Goal: Obtain resource: Obtain resource

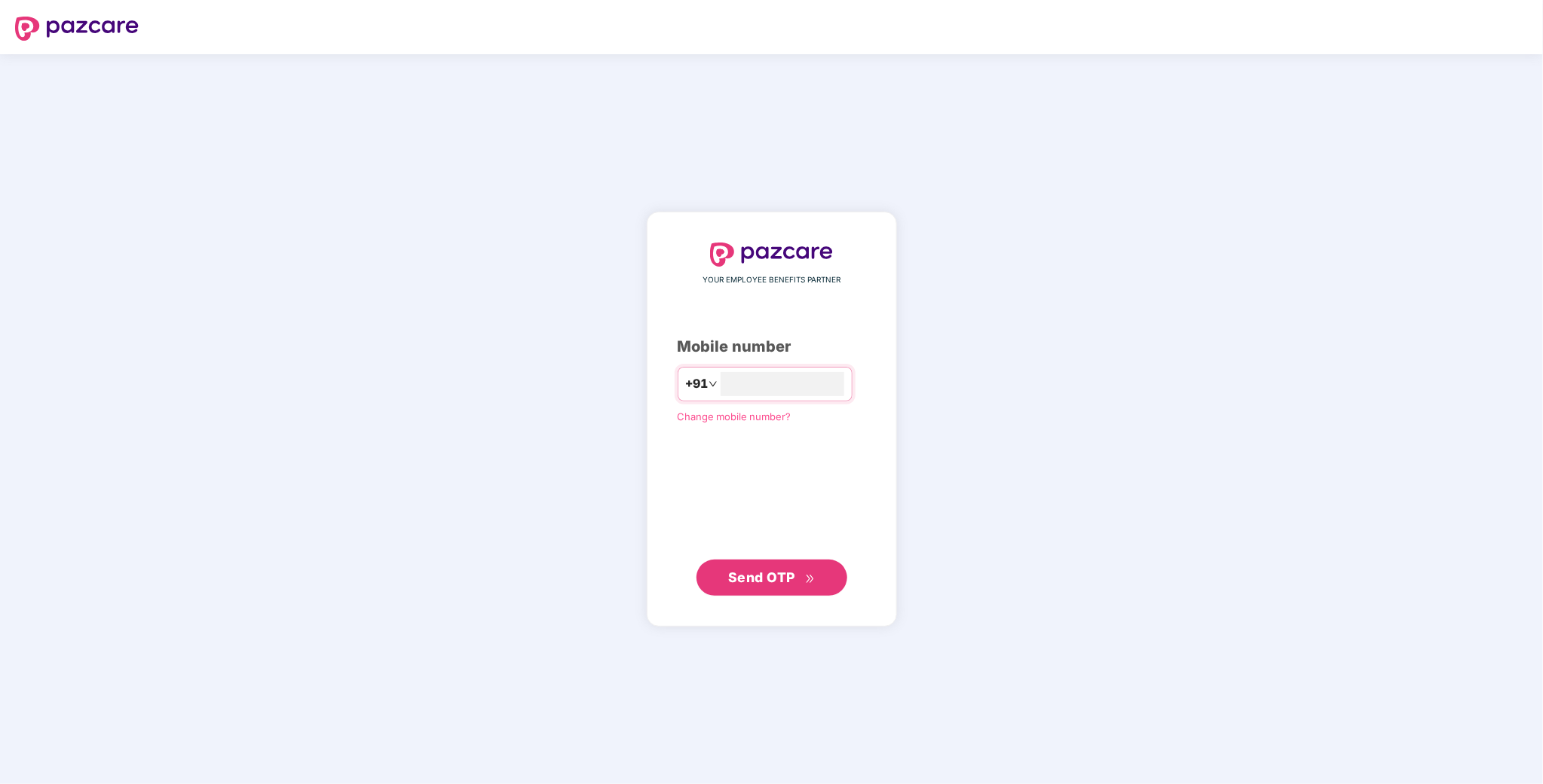
type input "**********"
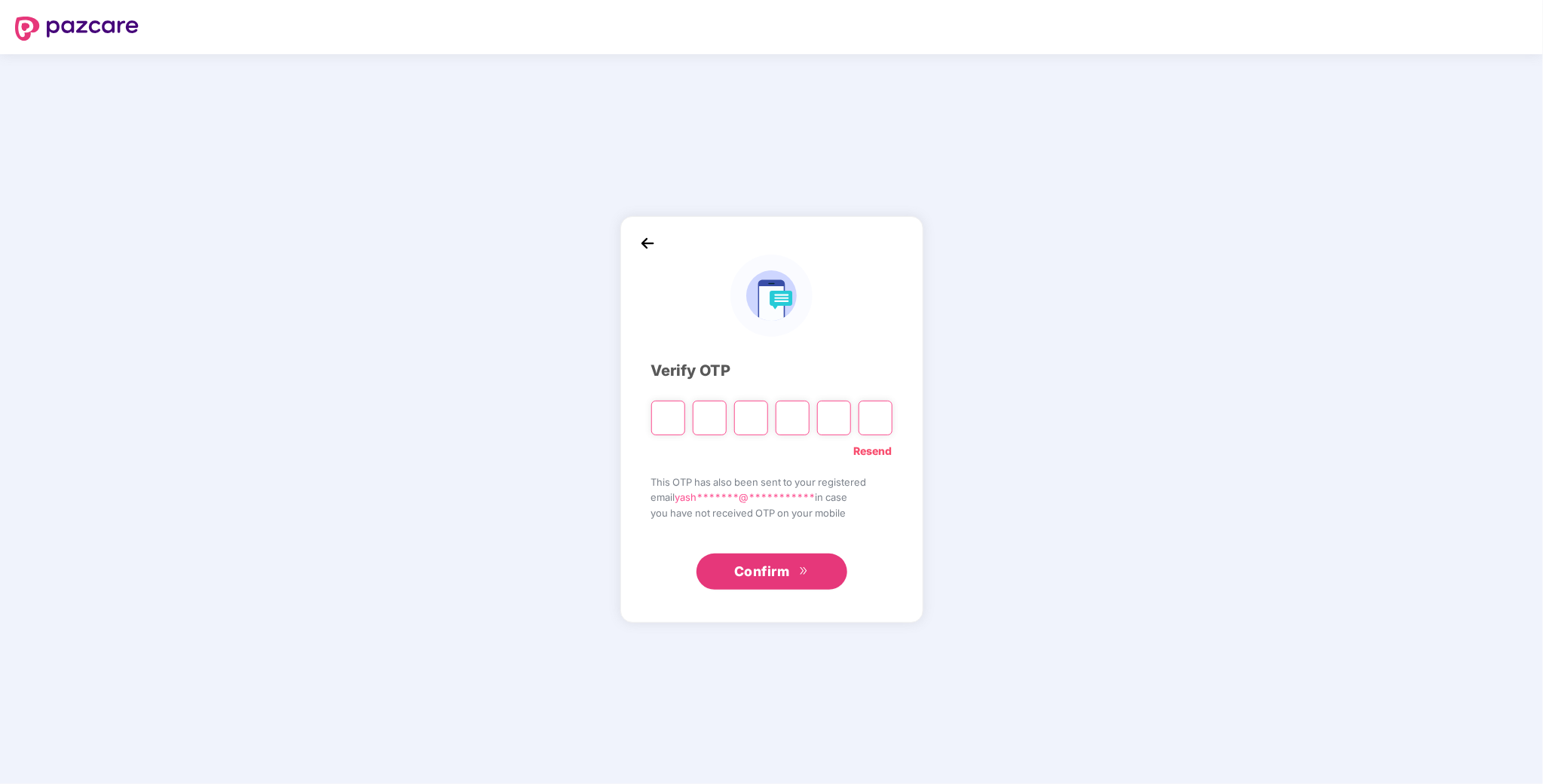
type input "*"
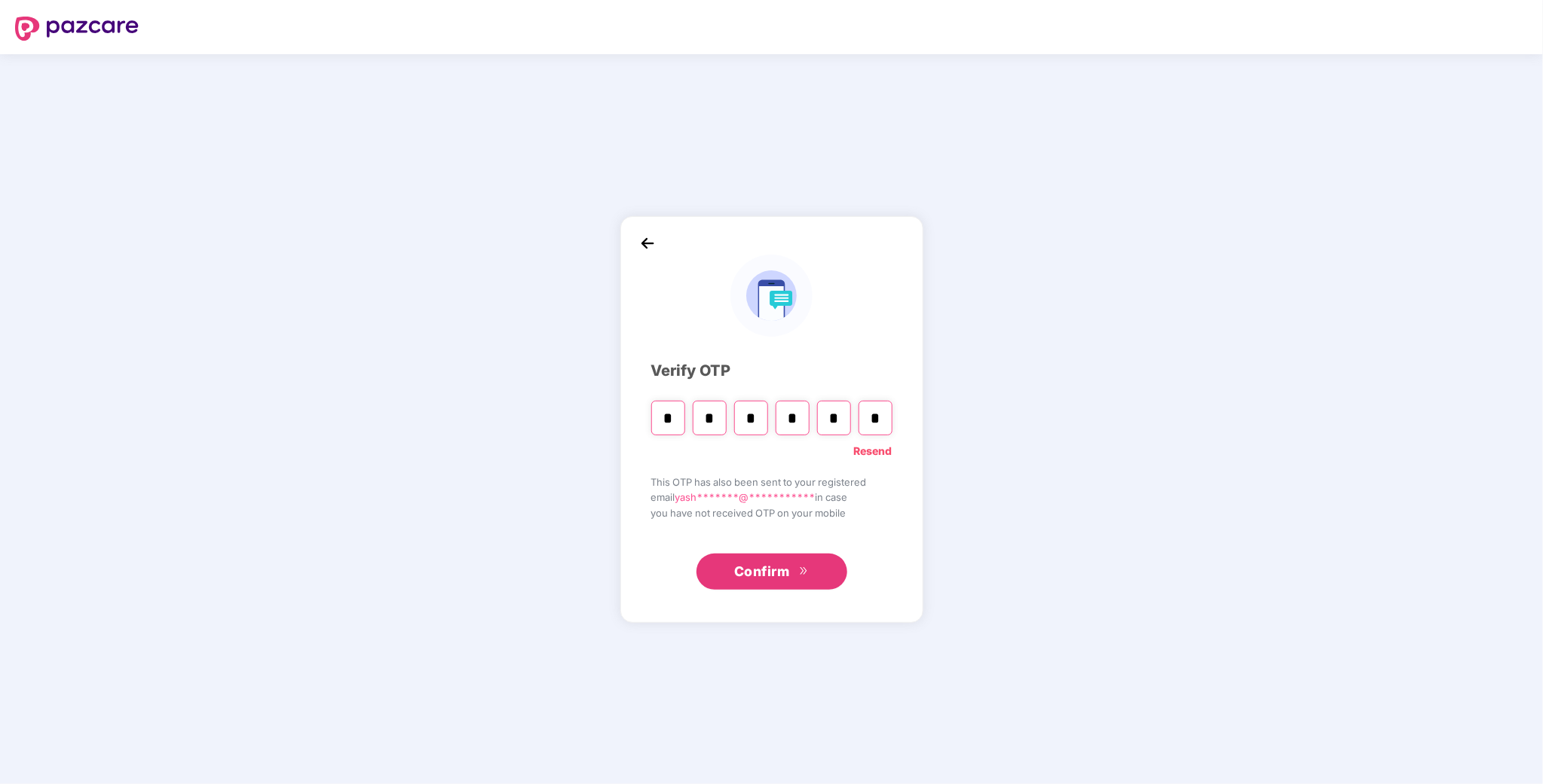
type input "*"
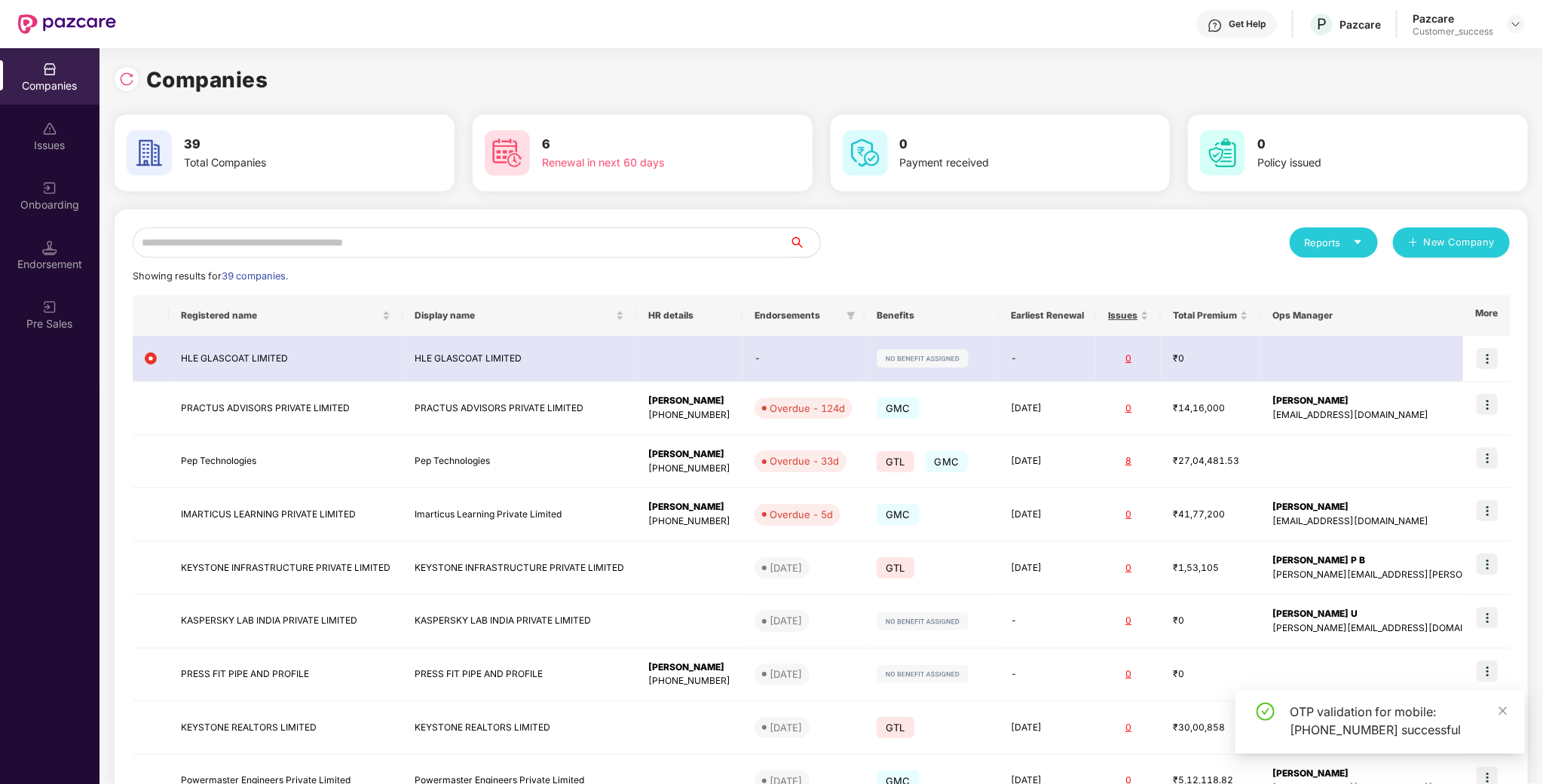
click at [468, 242] on input "text" at bounding box center [461, 242] width 657 height 30
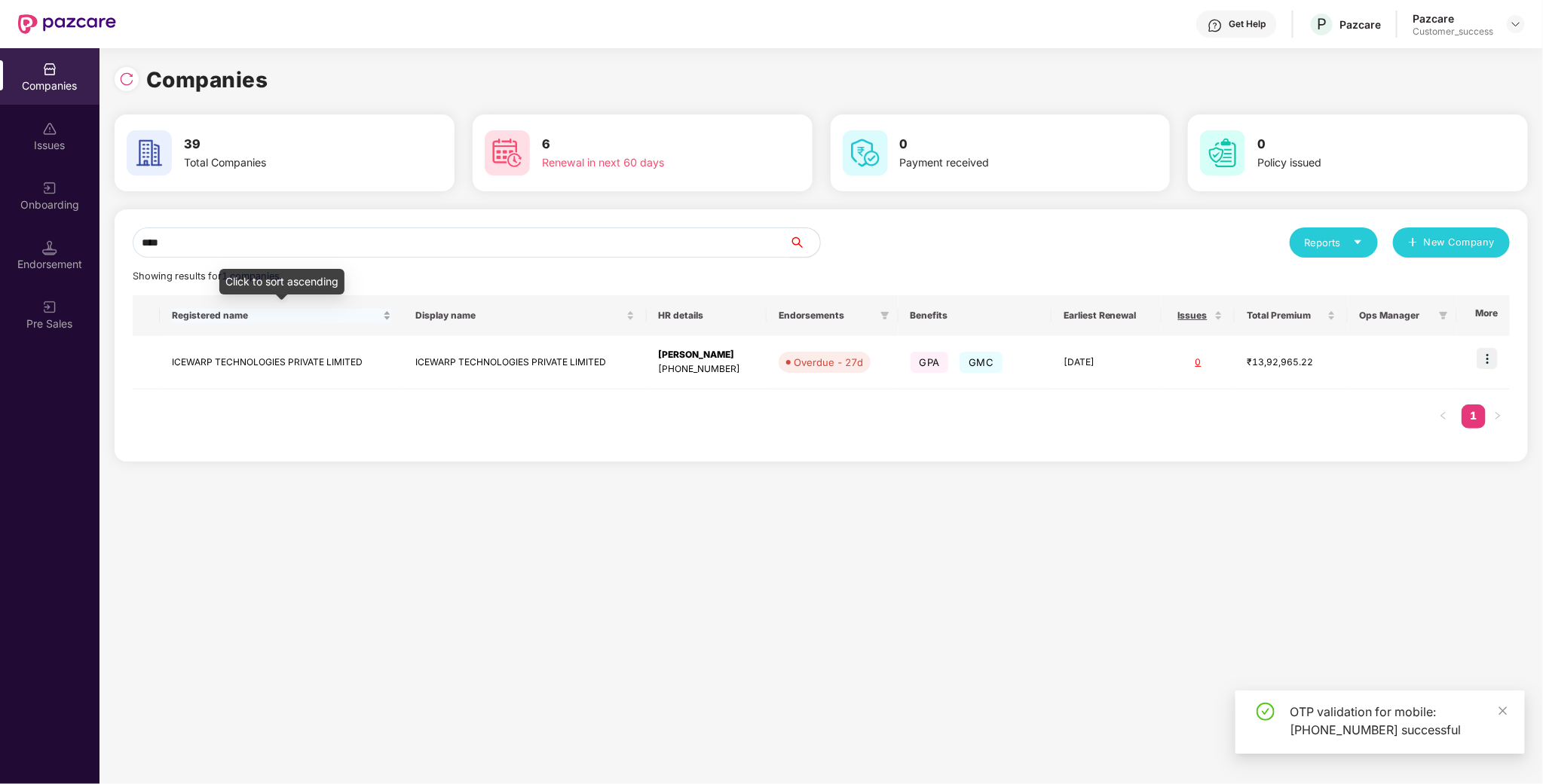
type input "*****"
click at [331, 369] on td "ICEWARP TECHNOLOGIES PRIVATE LIMITED" at bounding box center [282, 362] width 243 height 53
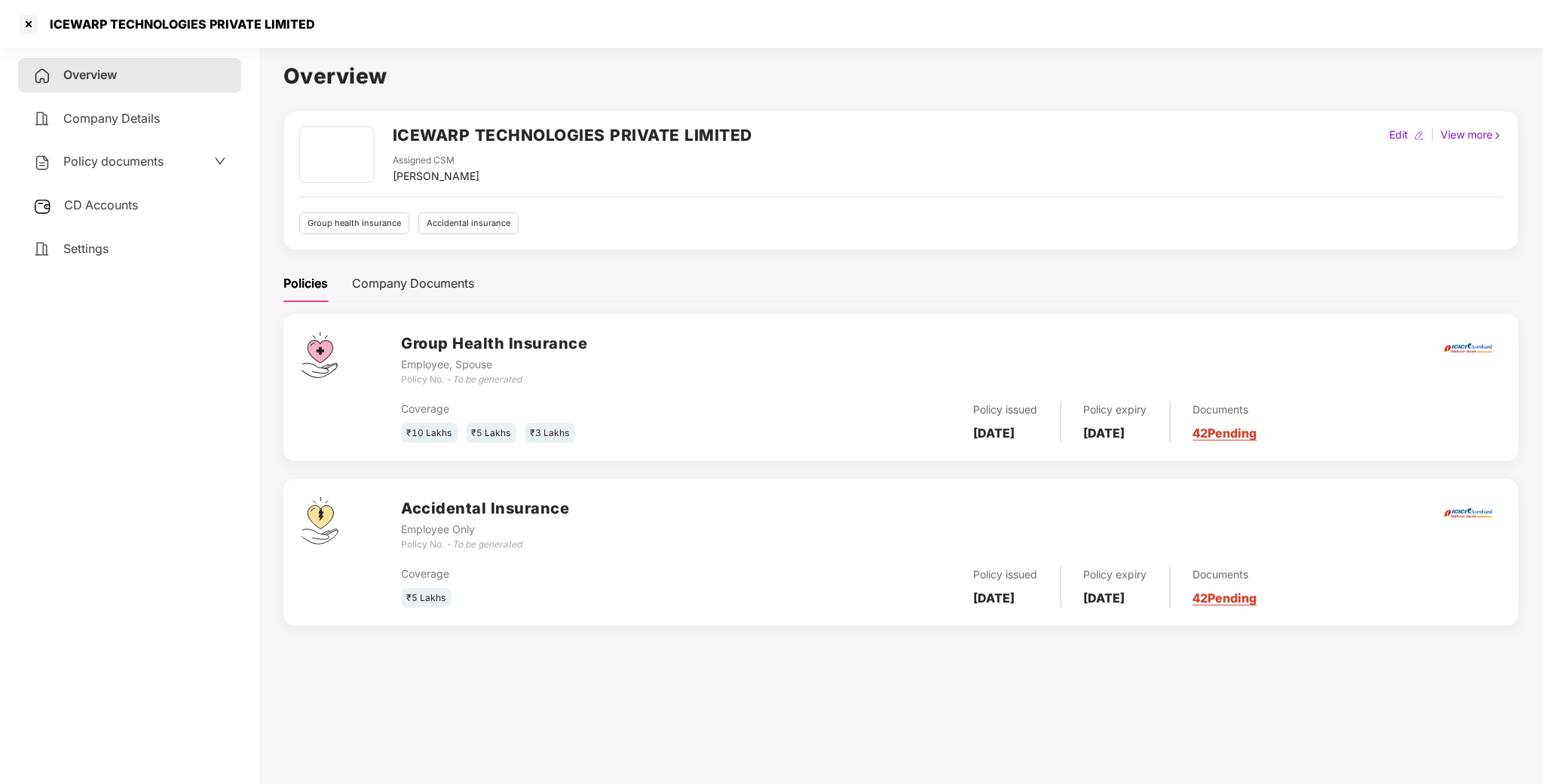
click at [116, 156] on span "Policy documents" at bounding box center [113, 161] width 101 height 15
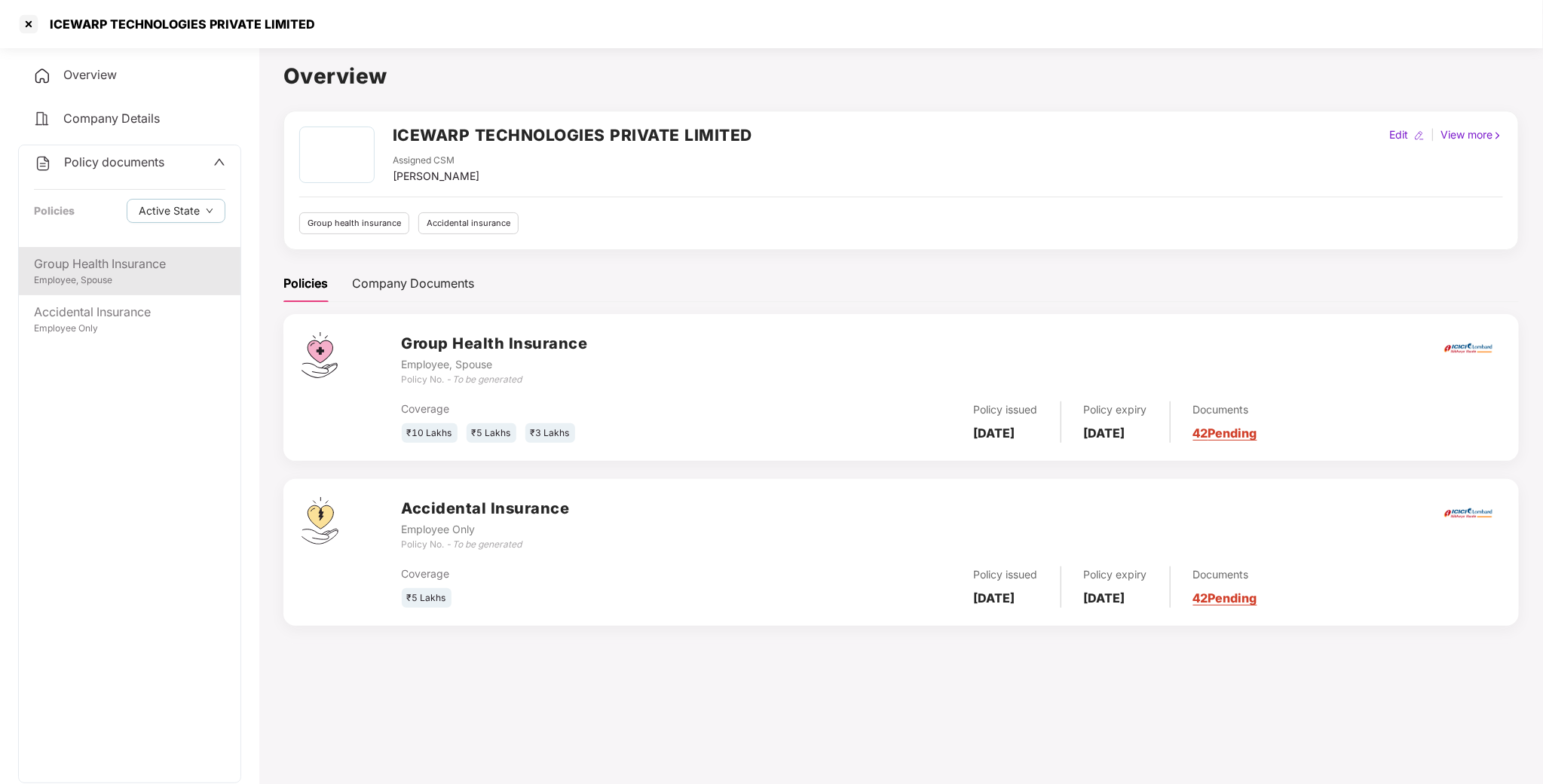
click at [113, 252] on div "Group Health Insurance Employee, Spouse" at bounding box center [130, 271] width 221 height 48
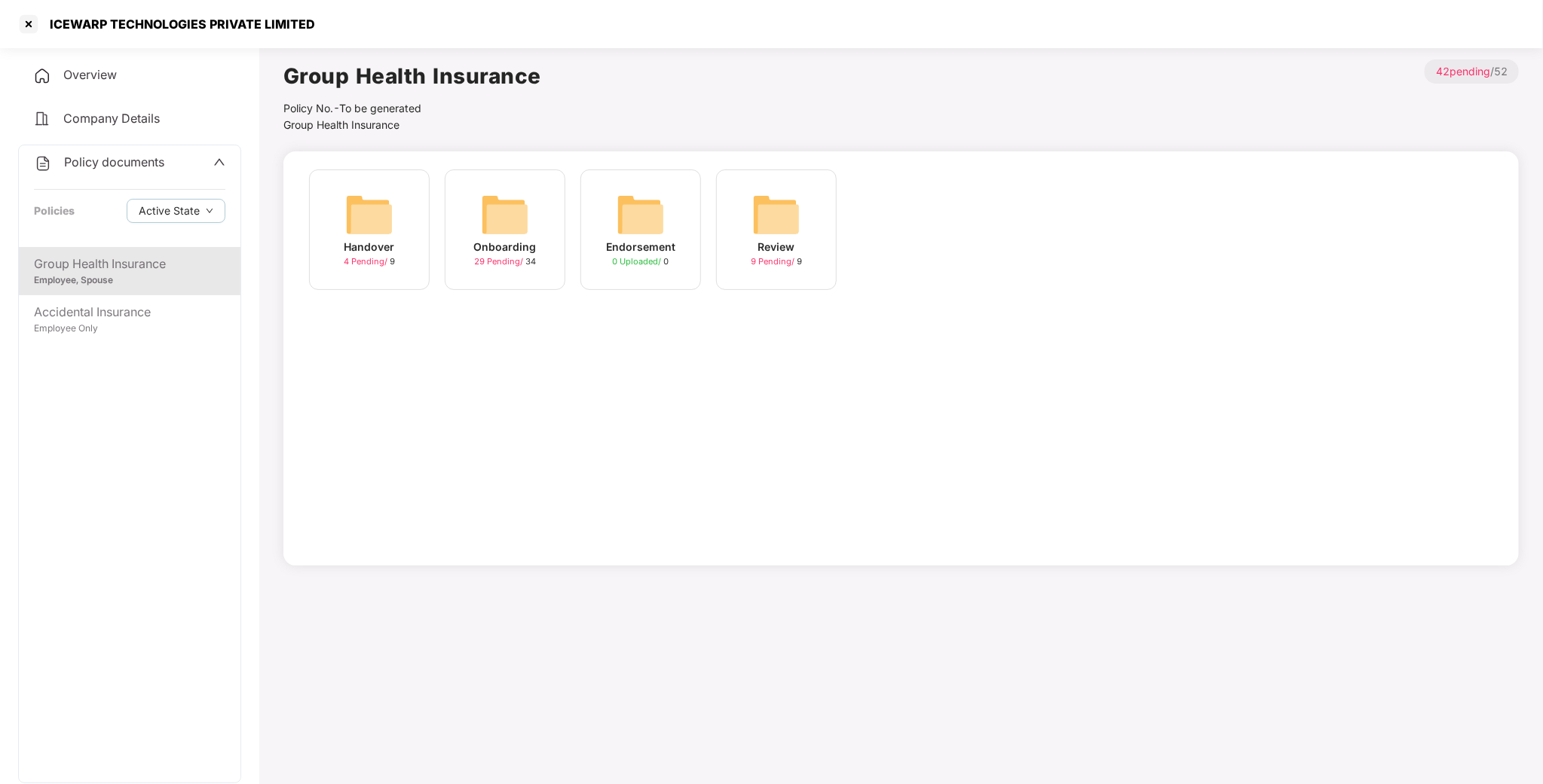
click at [524, 226] on img at bounding box center [504, 214] width 49 height 48
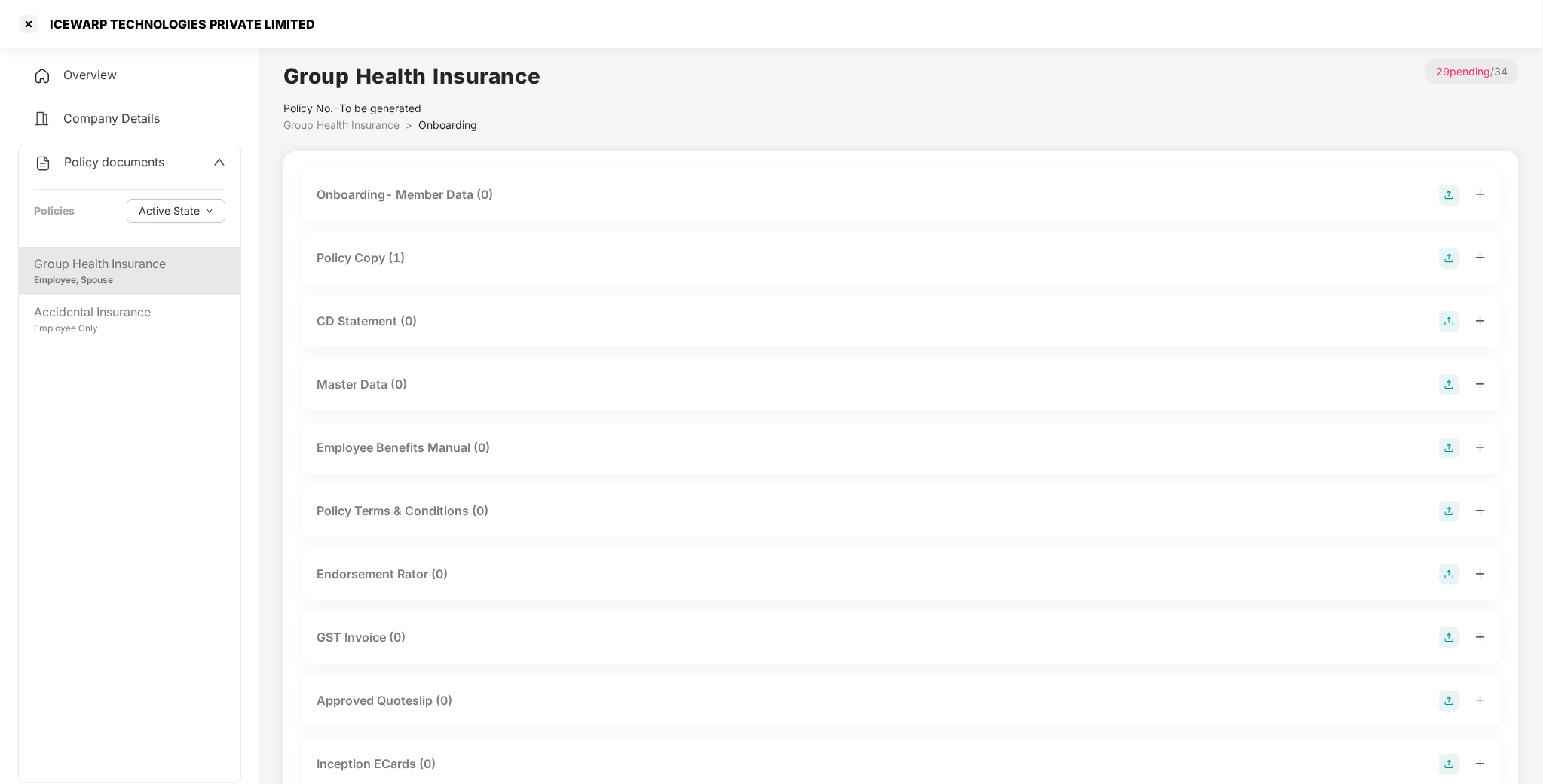
click at [386, 261] on div "Policy Copy (1)" at bounding box center [361, 258] width 88 height 19
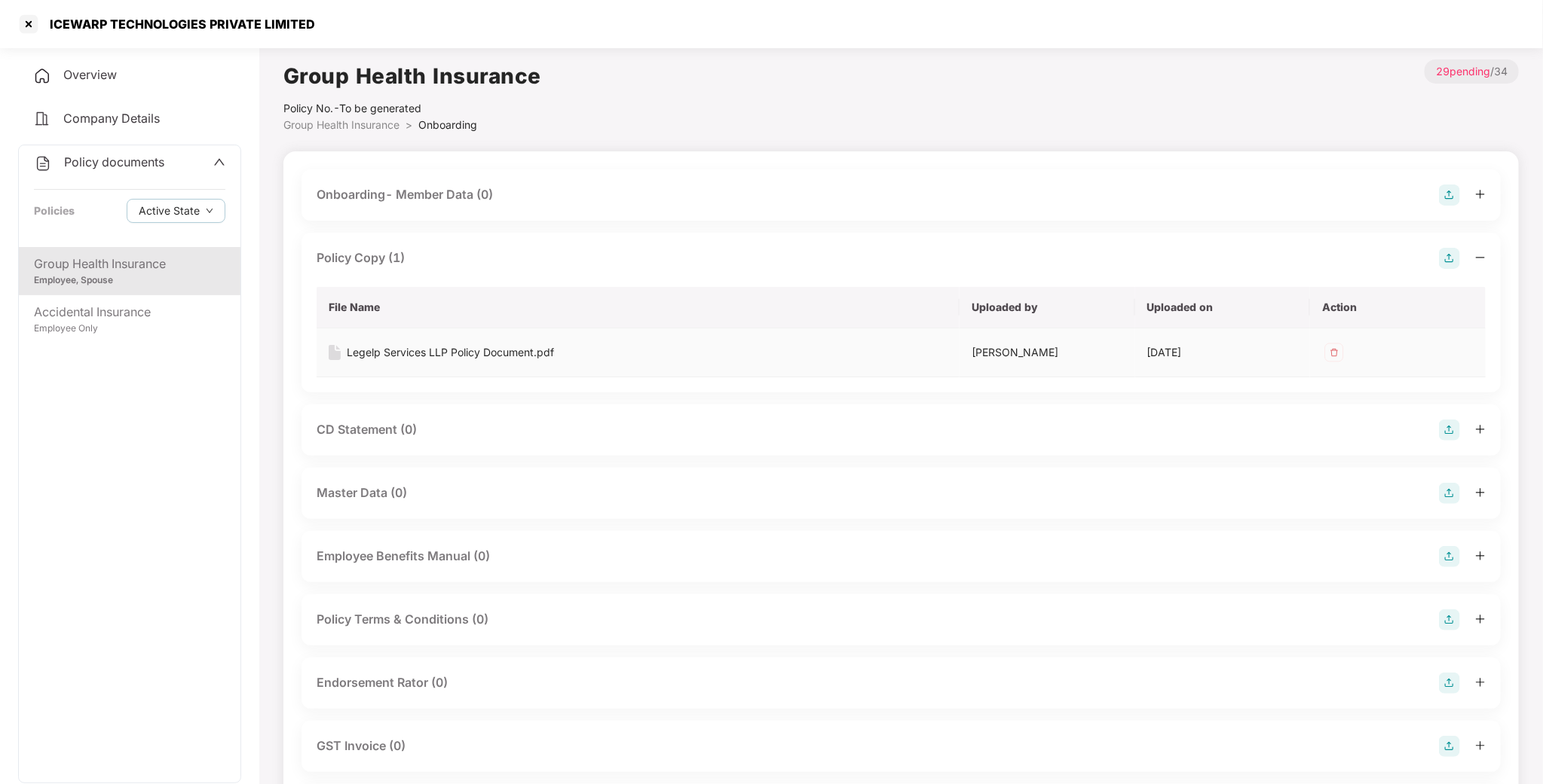
click at [426, 358] on div "Legelp Services LLP Policy Document.pdf" at bounding box center [450, 352] width 207 height 16
click at [98, 267] on div "Group Health Insurance" at bounding box center [129, 263] width 191 height 19
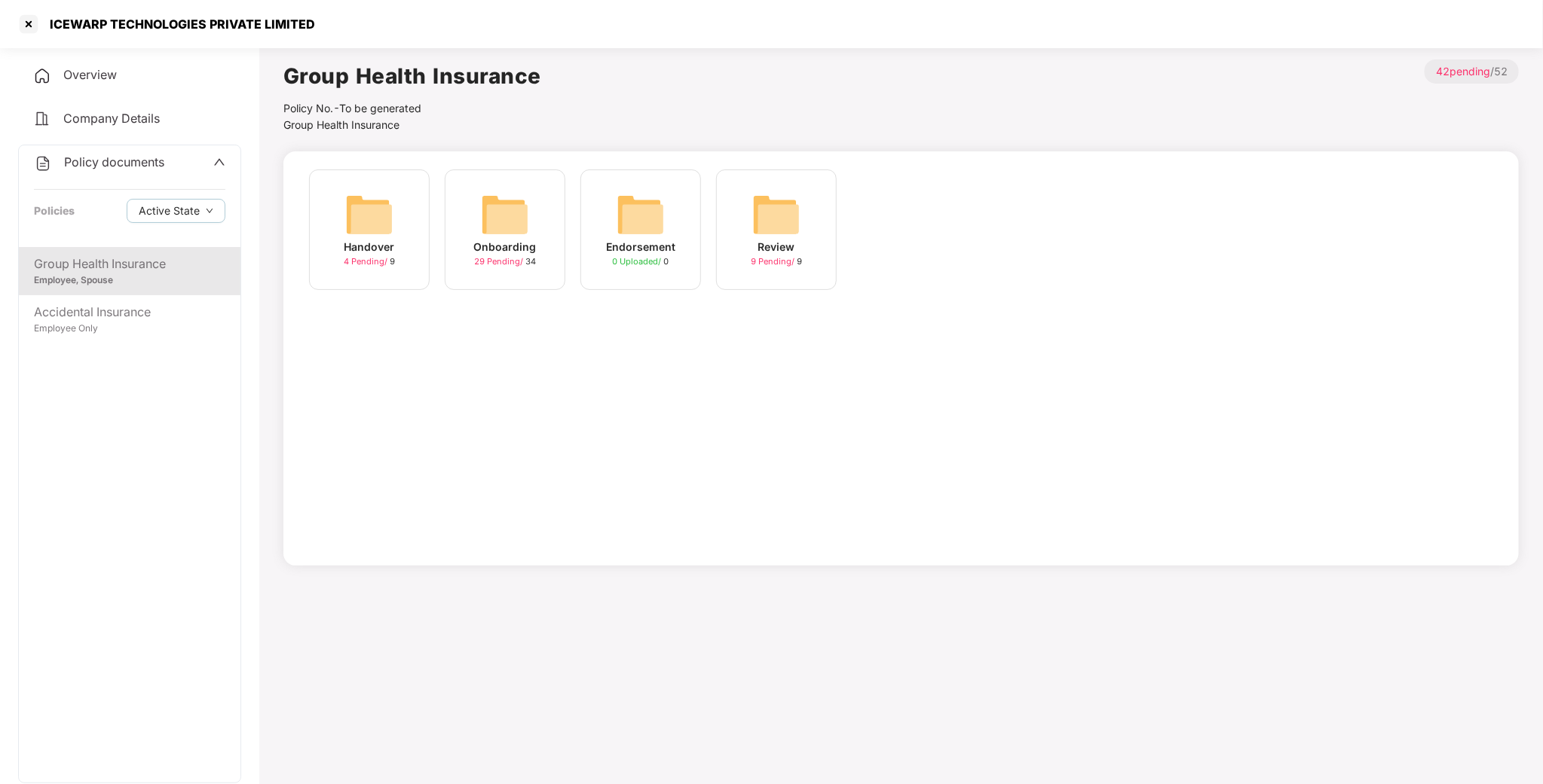
click at [507, 195] on img at bounding box center [504, 214] width 49 height 48
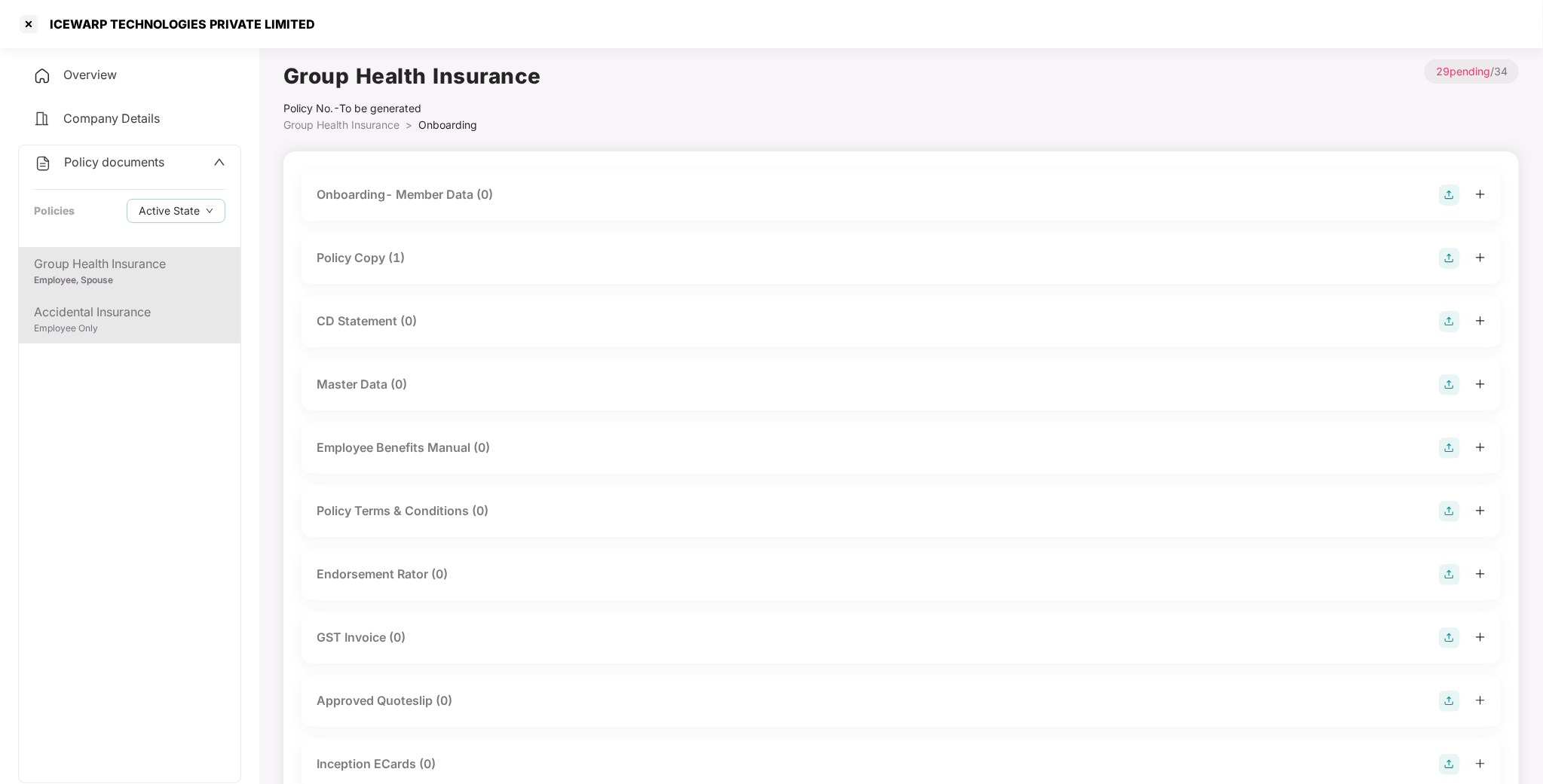
click at [78, 331] on div "Employee Only" at bounding box center [129, 329] width 191 height 15
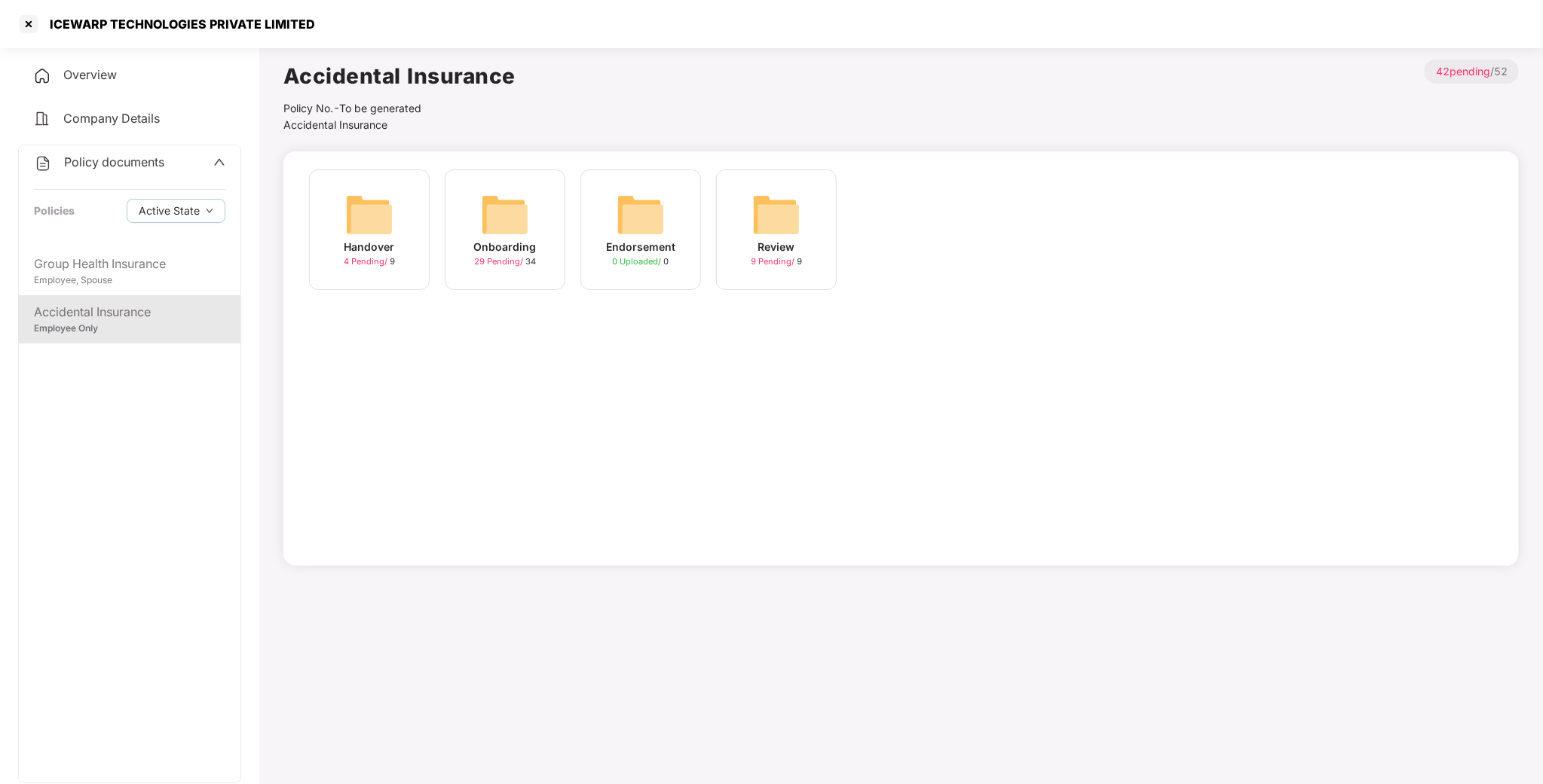
click at [506, 193] on img at bounding box center [504, 214] width 49 height 48
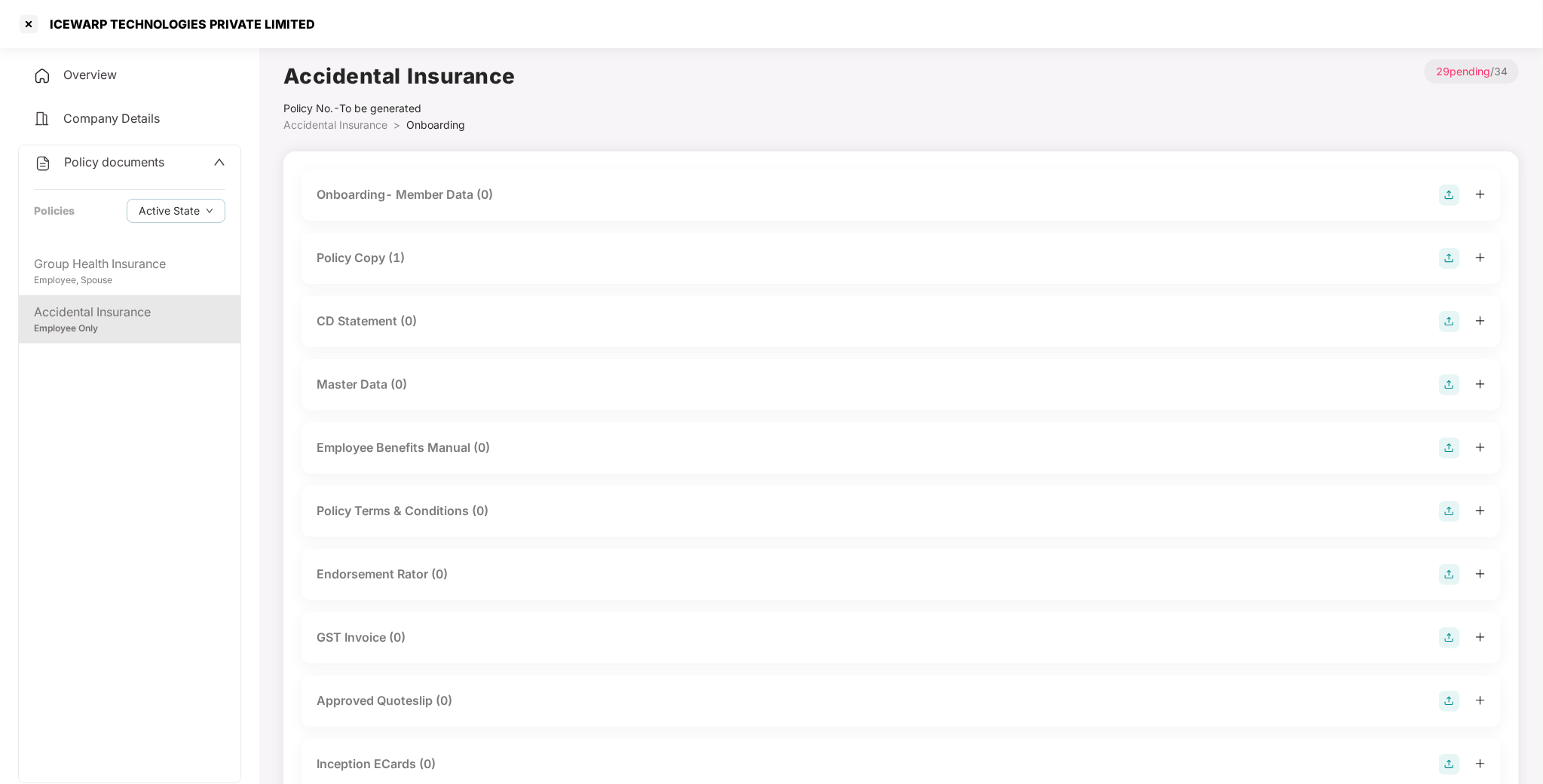
click at [362, 258] on div "Policy Copy (1)" at bounding box center [361, 258] width 88 height 19
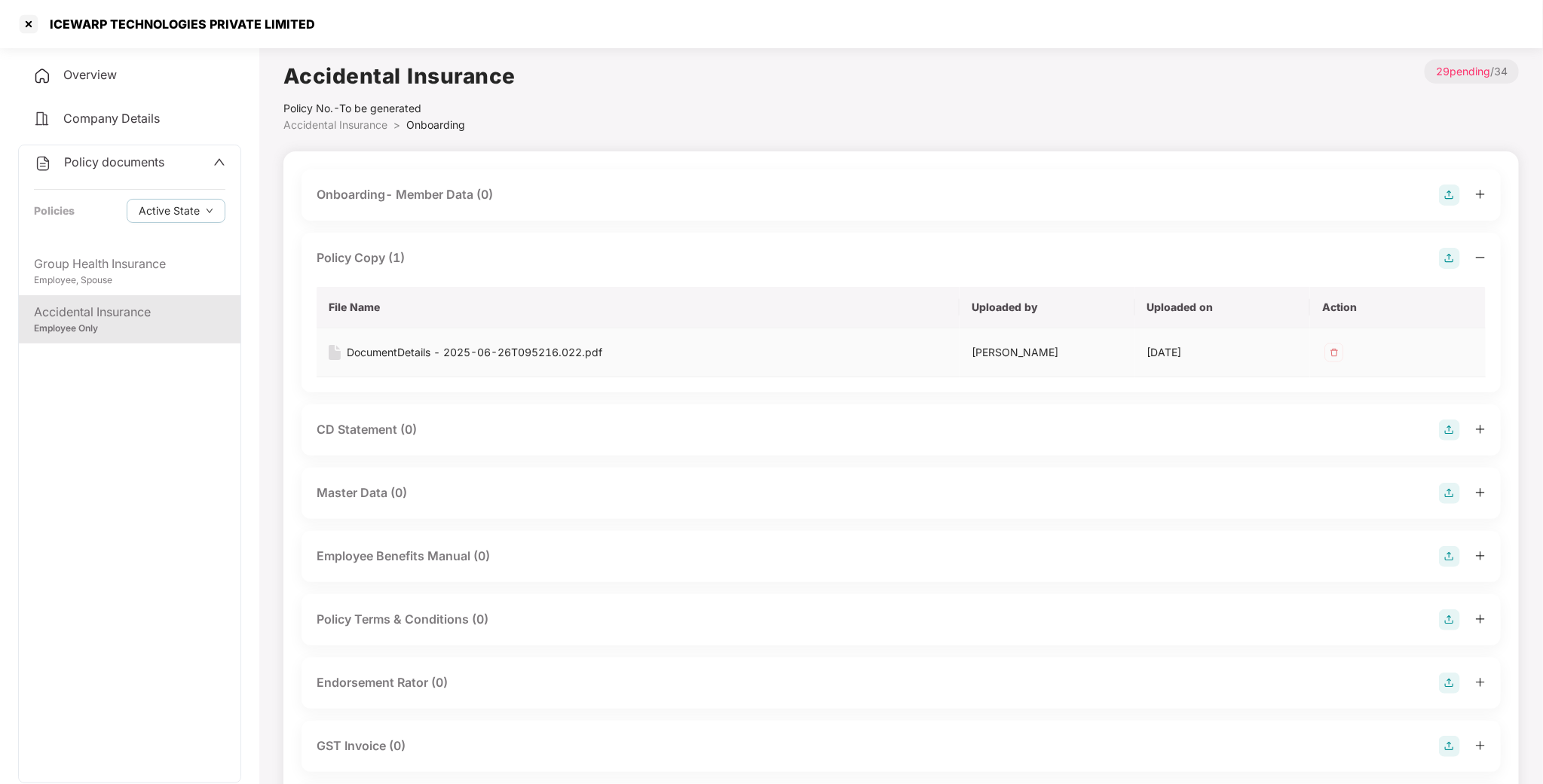
click at [399, 357] on div "DocumentDetails - 2025-06-26T095216.022.pdf" at bounding box center [474, 352] width 255 height 16
click at [135, 25] on div "ICEWARP TECHNOLOGIES PRIVATE LIMITED" at bounding box center [178, 24] width 275 height 15
click at [24, 35] on div at bounding box center [28, 24] width 24 height 24
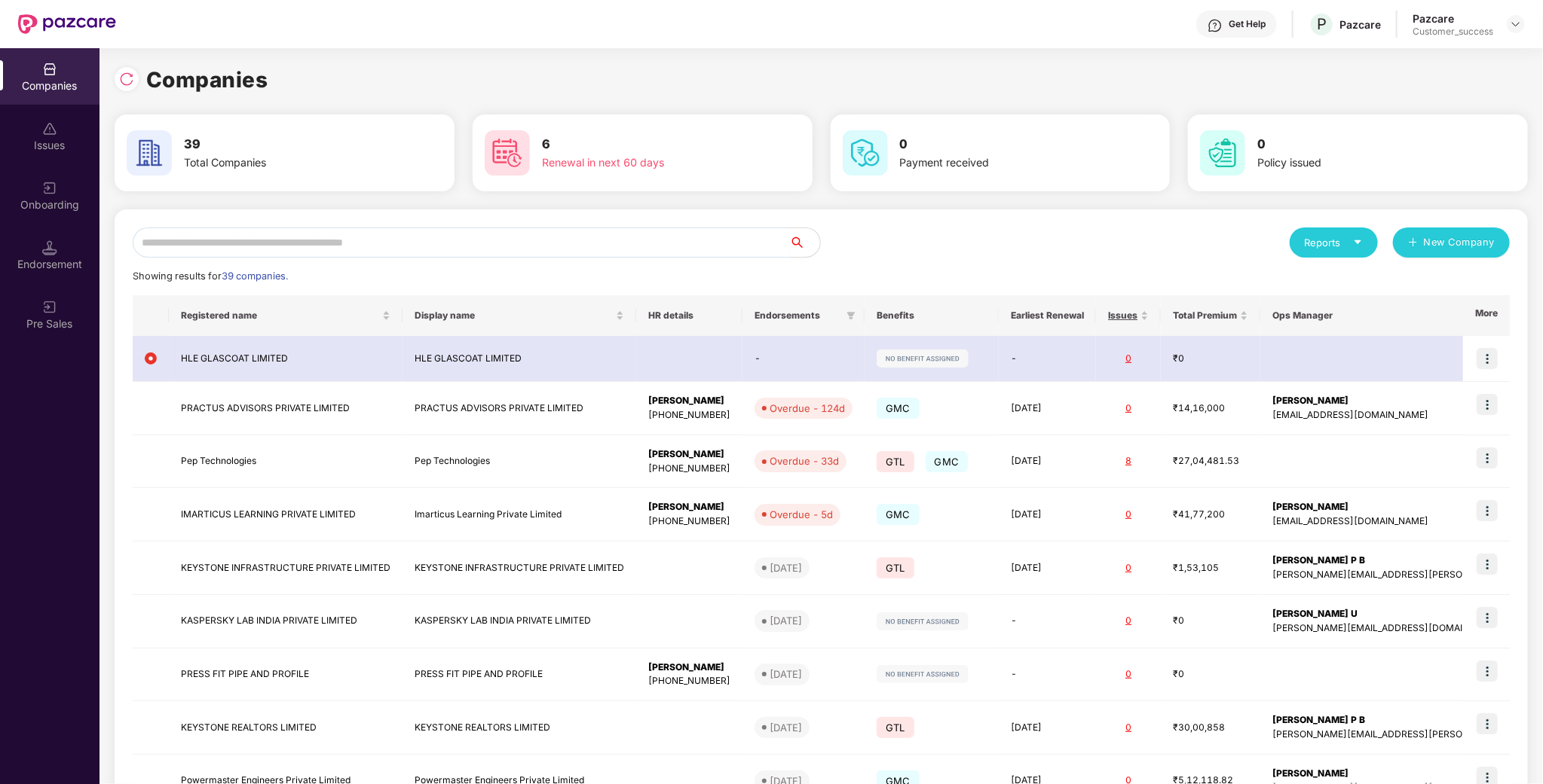
click at [306, 245] on input "text" at bounding box center [461, 242] width 657 height 30
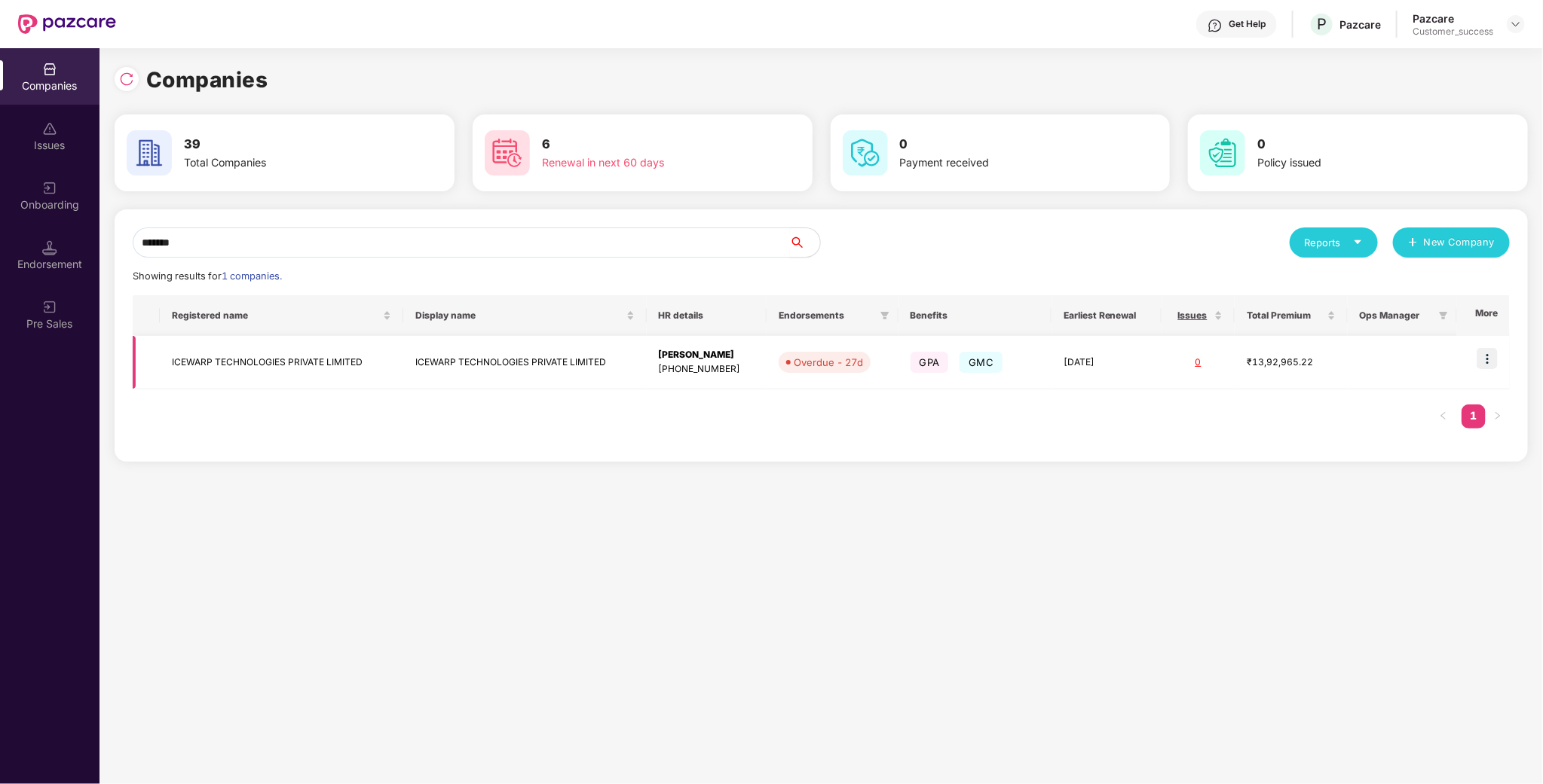
type input "*******"
click at [478, 366] on td "ICEWARP TECHNOLOGIES PRIVATE LIMITED" at bounding box center [525, 362] width 243 height 53
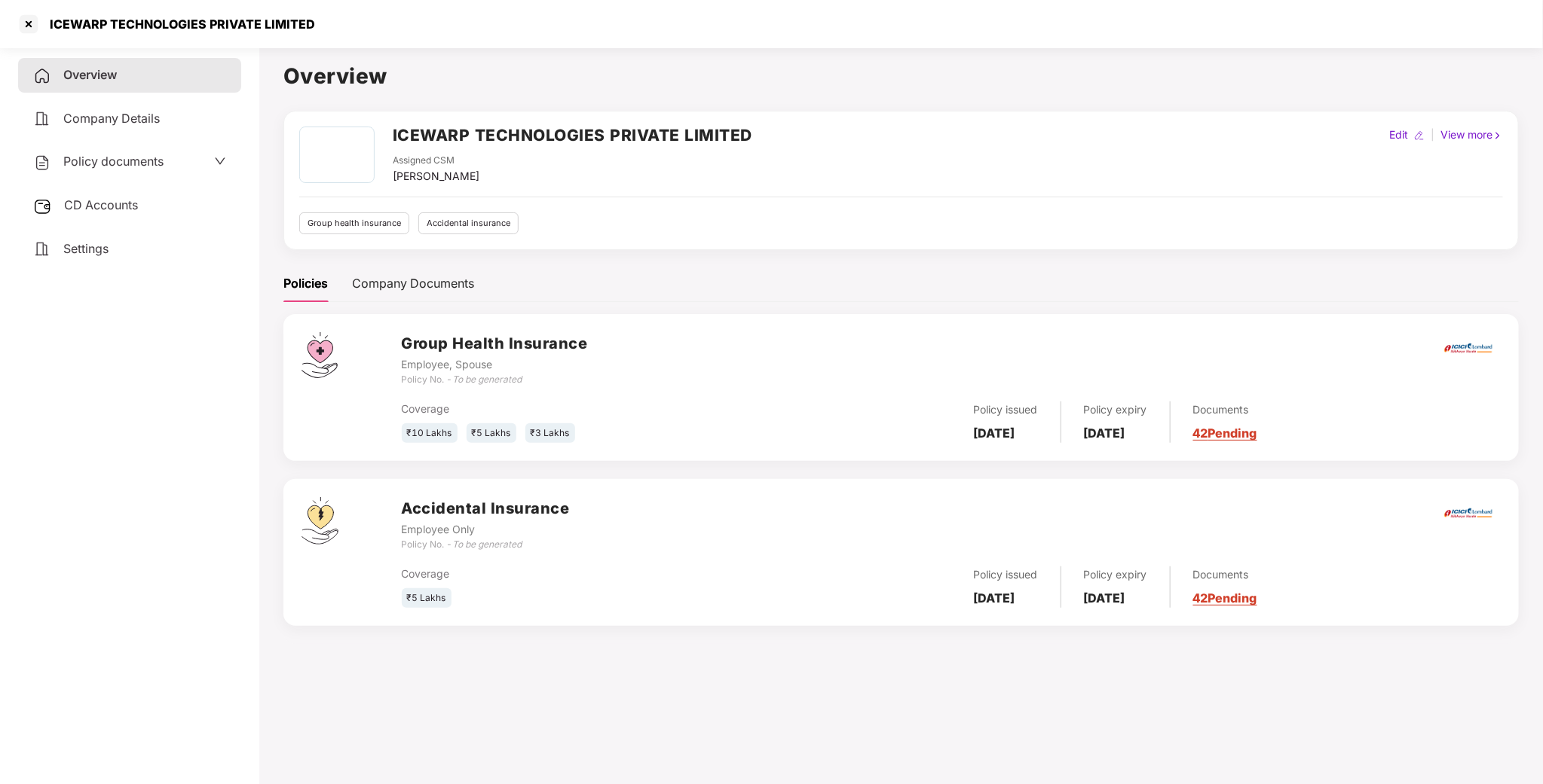
click at [147, 163] on span "Policy documents" at bounding box center [113, 161] width 101 height 15
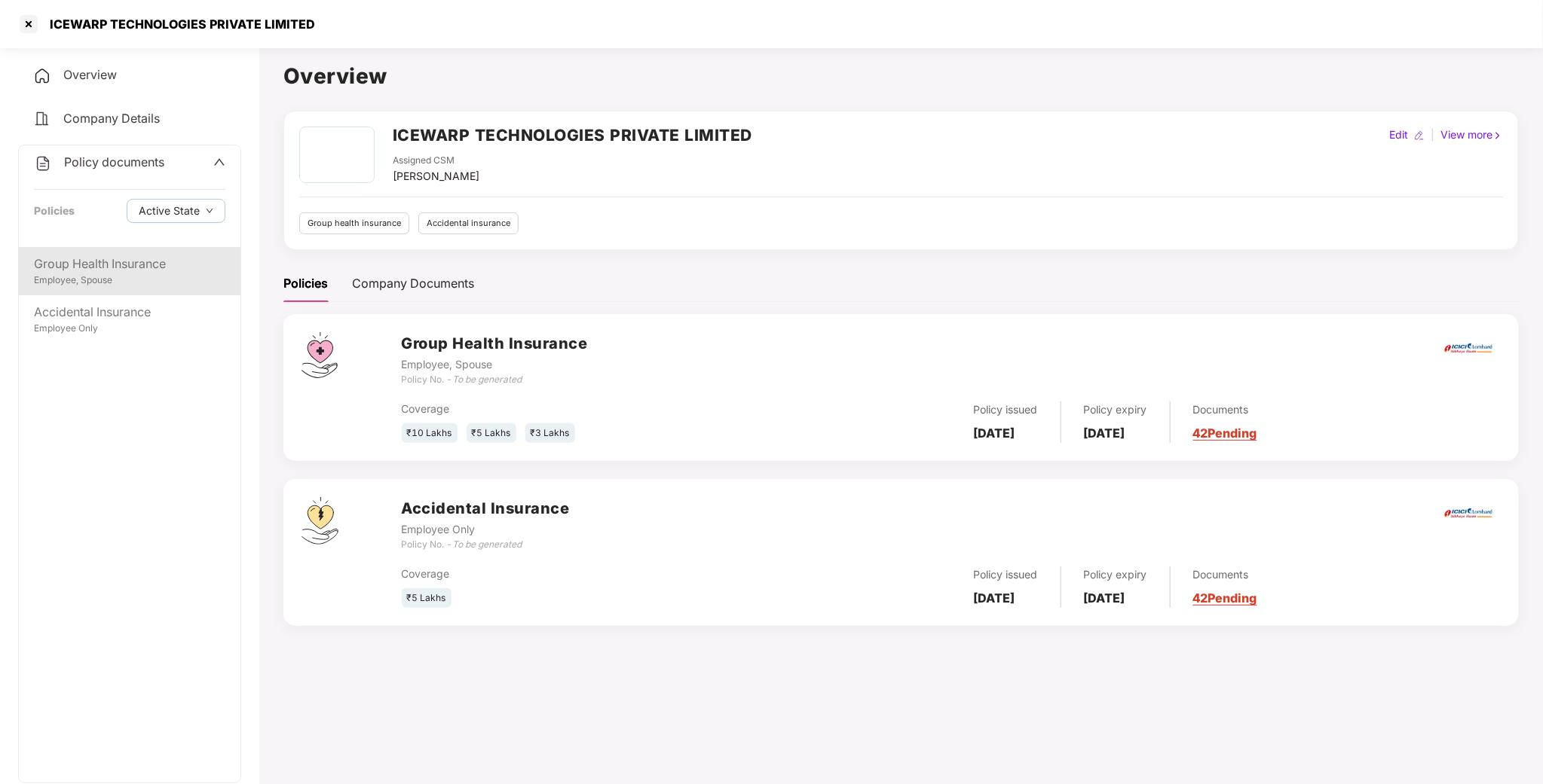
click at [88, 258] on div "Group Health Insurance" at bounding box center [129, 263] width 191 height 19
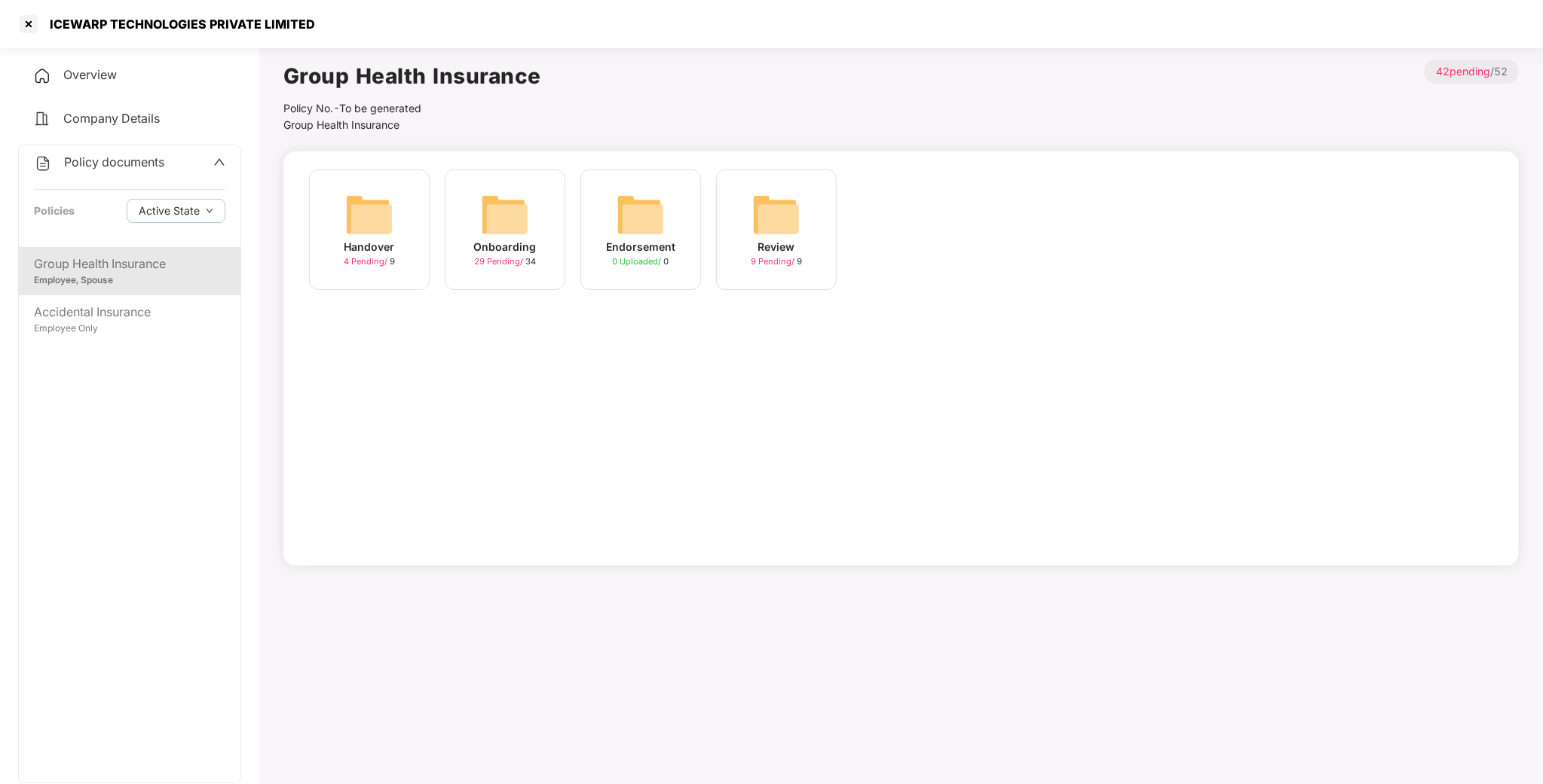
click at [448, 231] on div "Onboarding 29 Pending / 34" at bounding box center [505, 230] width 121 height 121
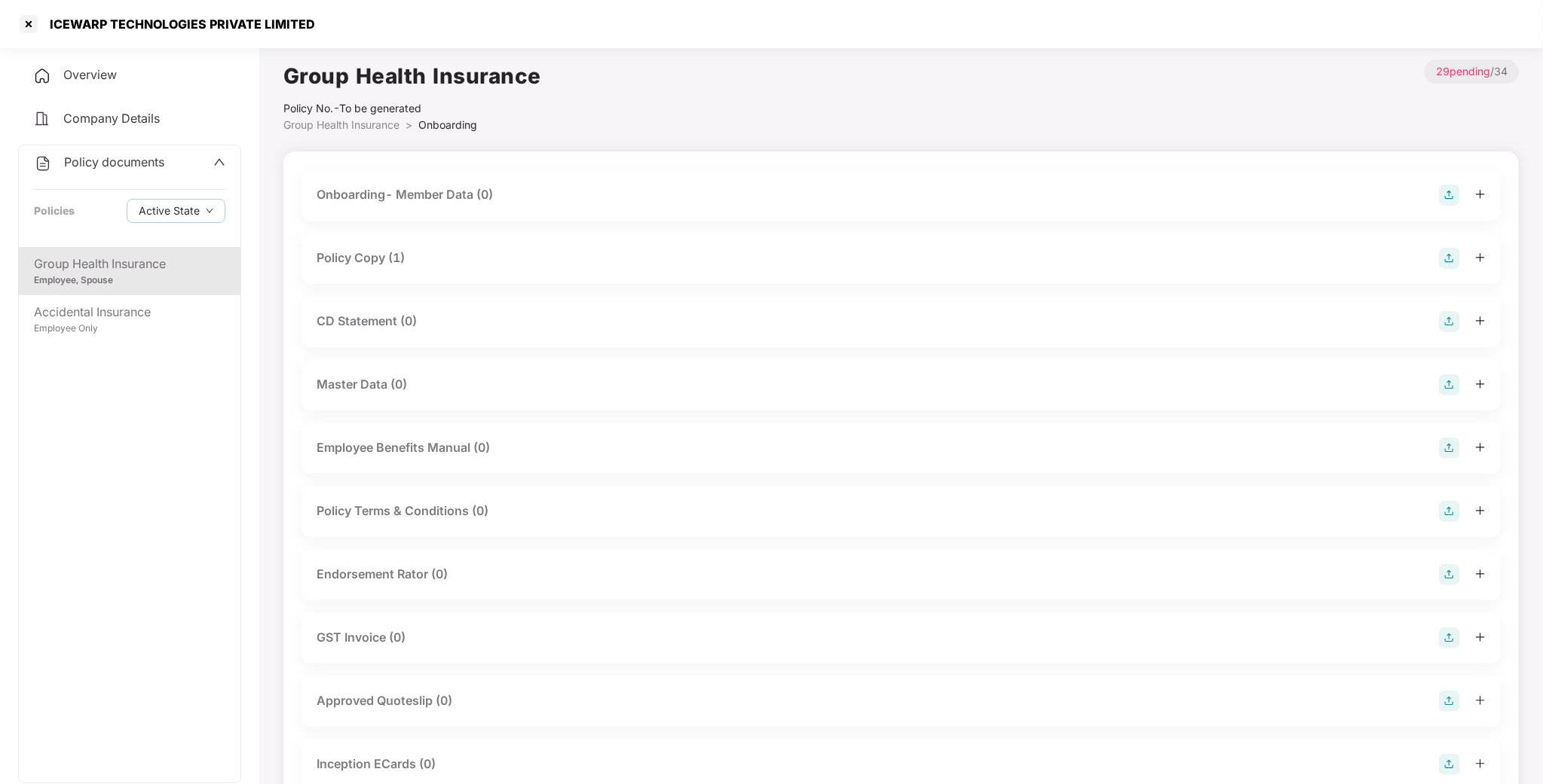
click at [394, 244] on div "Policy Copy (1)" at bounding box center [901, 258] width 1199 height 51
click at [392, 256] on div "Policy Copy (1)" at bounding box center [361, 258] width 88 height 19
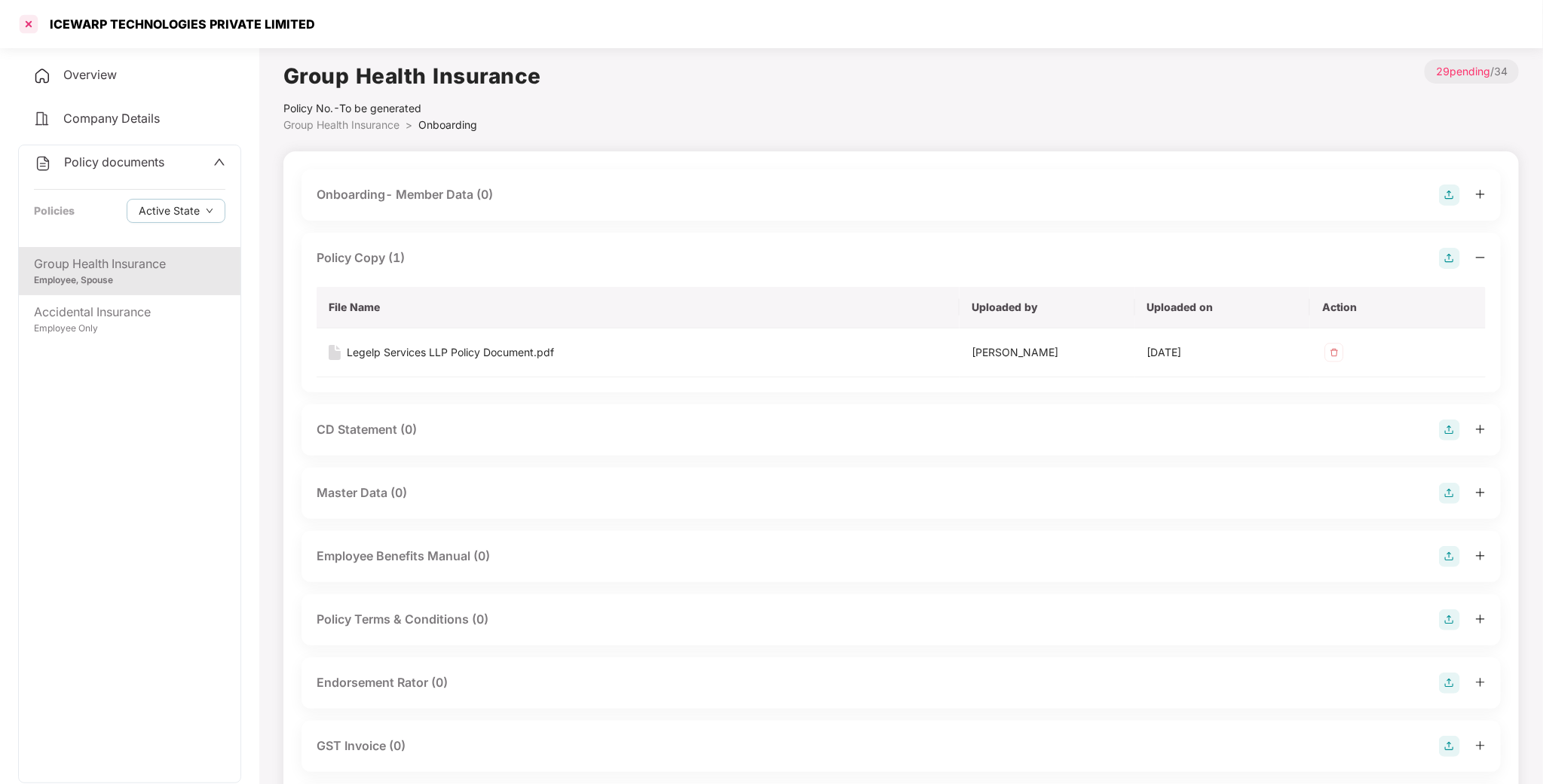
click at [30, 27] on div at bounding box center [28, 24] width 24 height 24
